Goal: Register for event/course

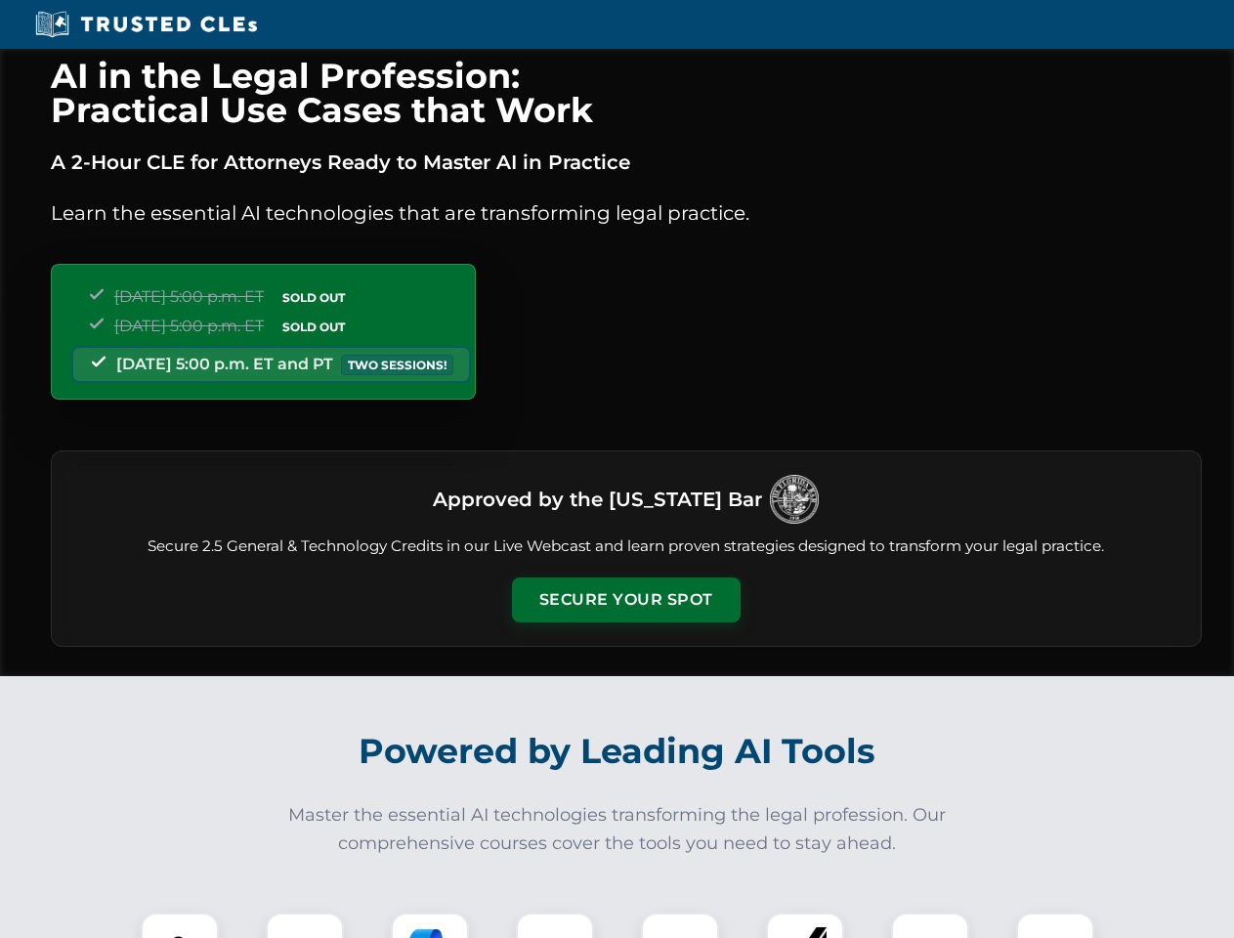
click at [625, 600] on button "Secure Your Spot" at bounding box center [626, 599] width 229 height 45
click at [180, 925] on img at bounding box center [179, 951] width 57 height 57
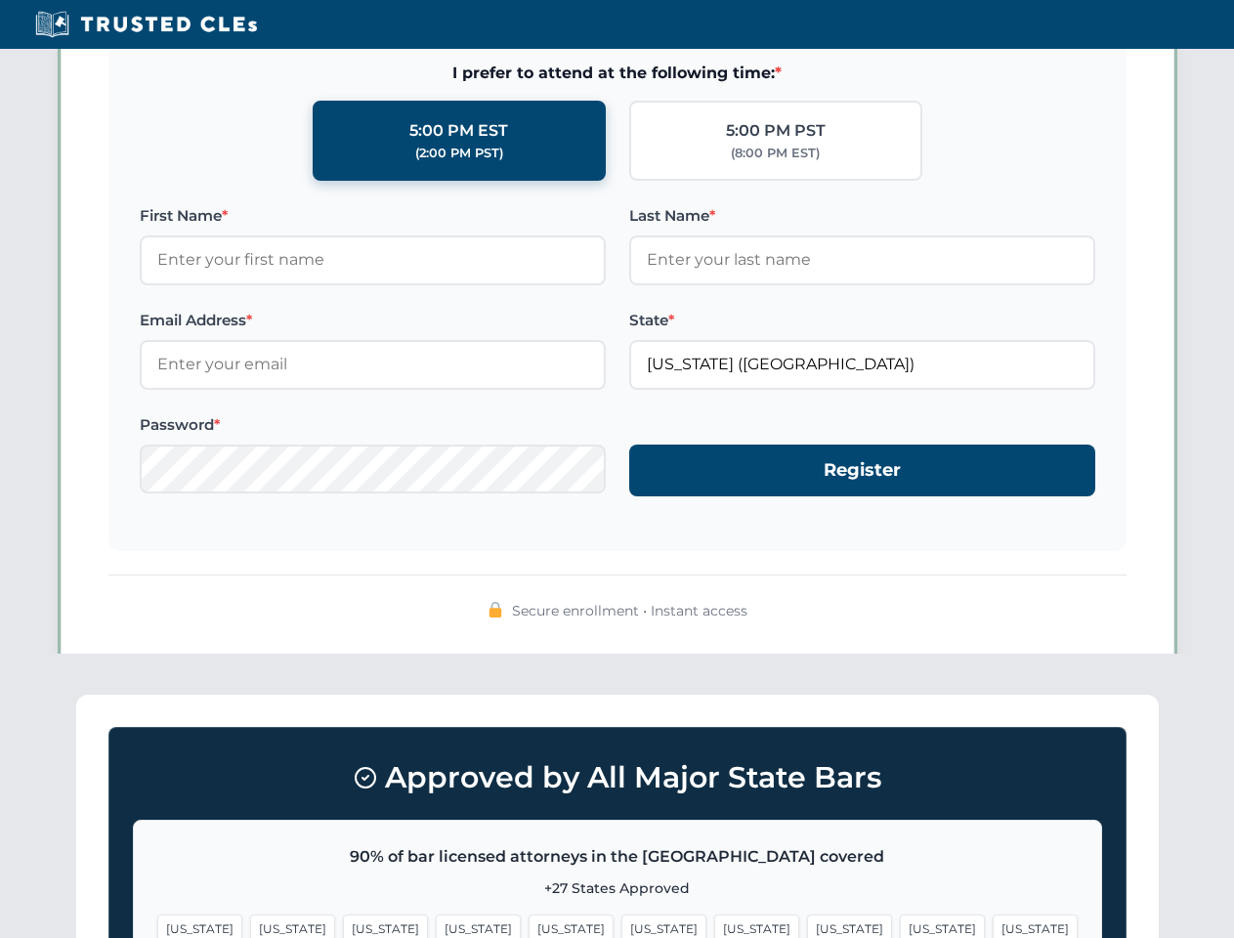
click at [714, 925] on span "[US_STATE]" at bounding box center [756, 928] width 85 height 28
click at [900, 925] on span "[US_STATE]" at bounding box center [942, 928] width 85 height 28
